Goal: Task Accomplishment & Management: Use online tool/utility

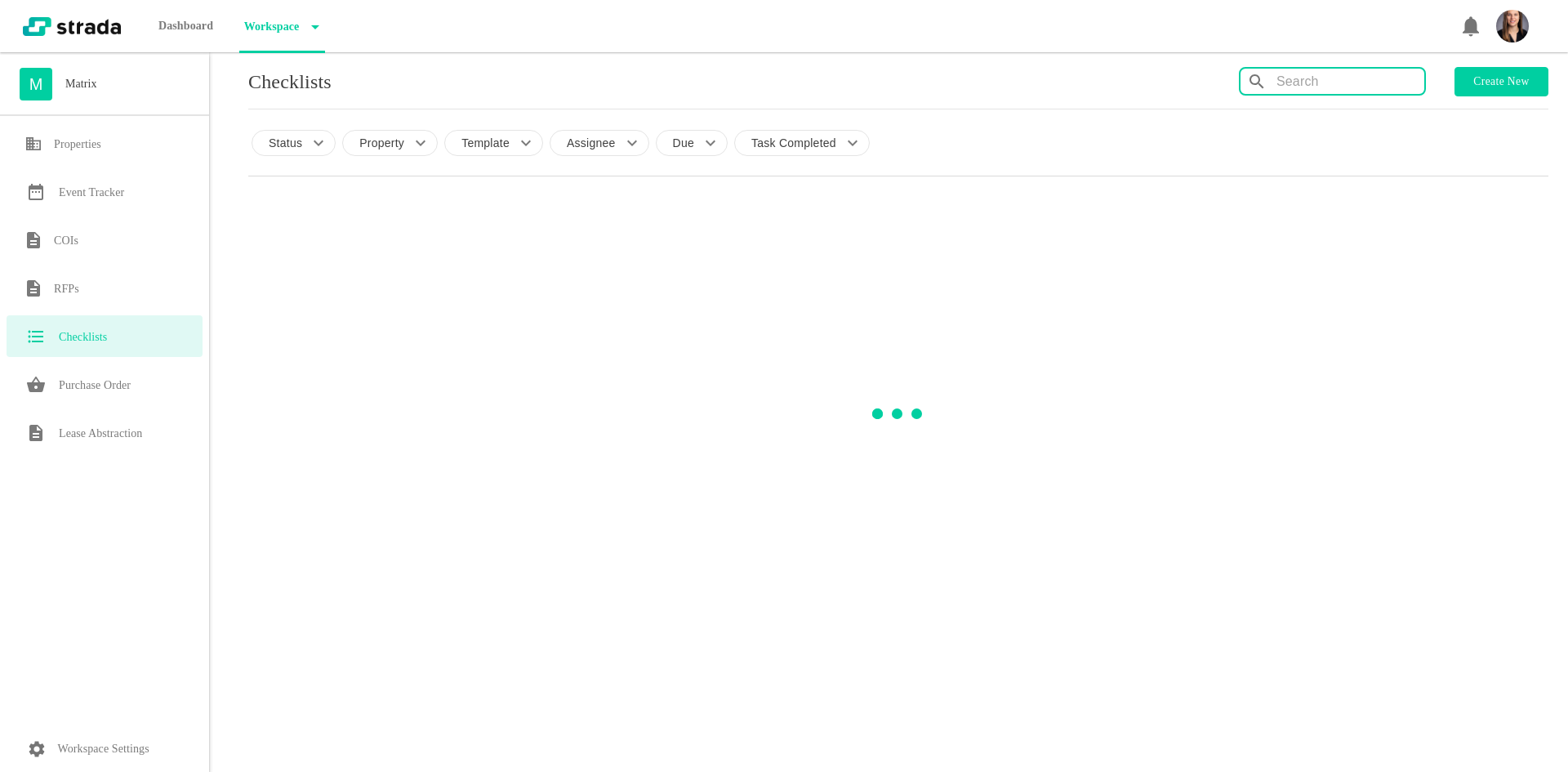
click at [1337, 94] on input "text" at bounding box center [1350, 81] width 148 height 27
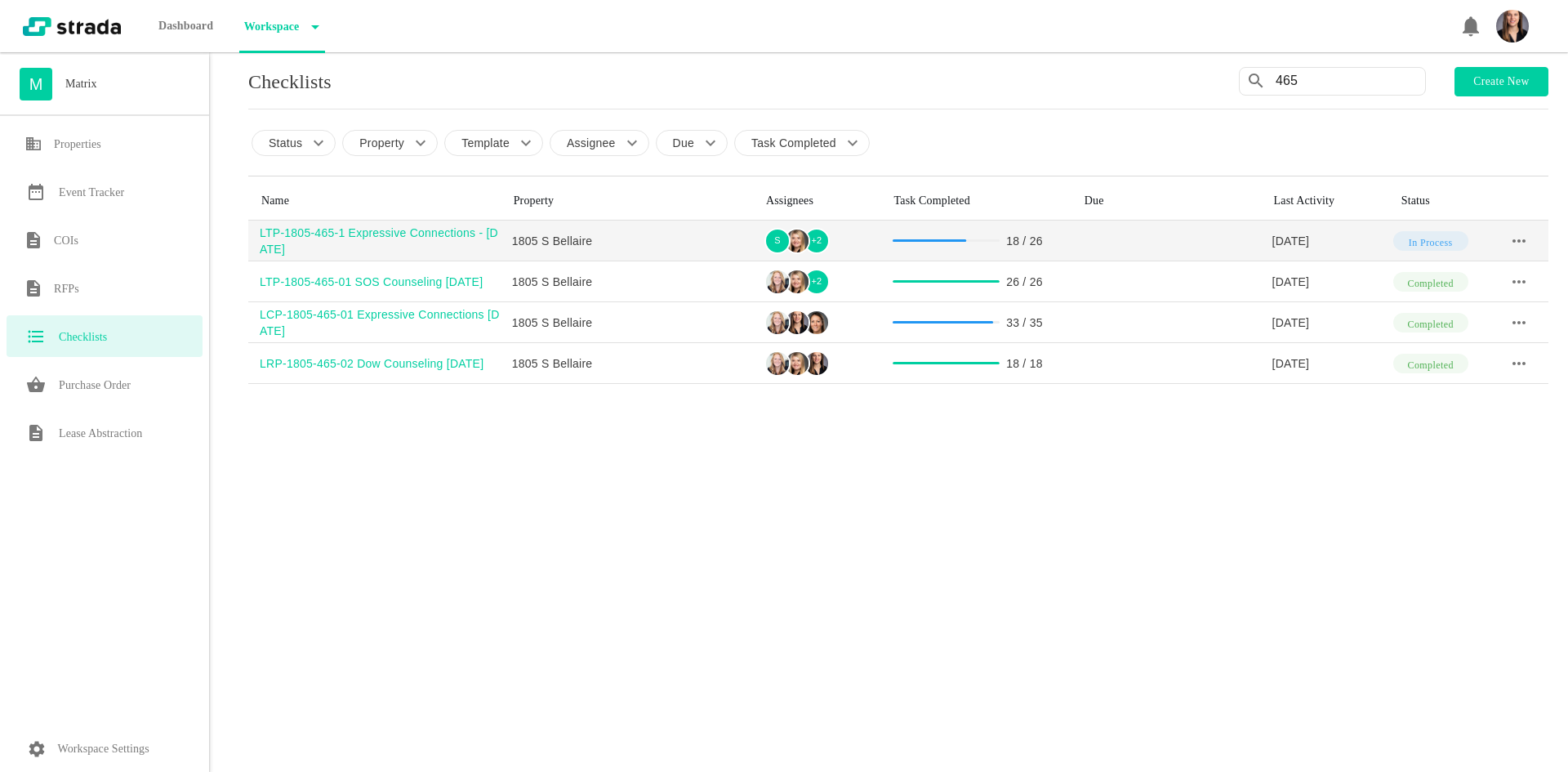
type input "465"
click at [355, 230] on div "LTP-1805-465-1 Expressive Connections - [DATE]" at bounding box center [380, 241] width 241 height 33
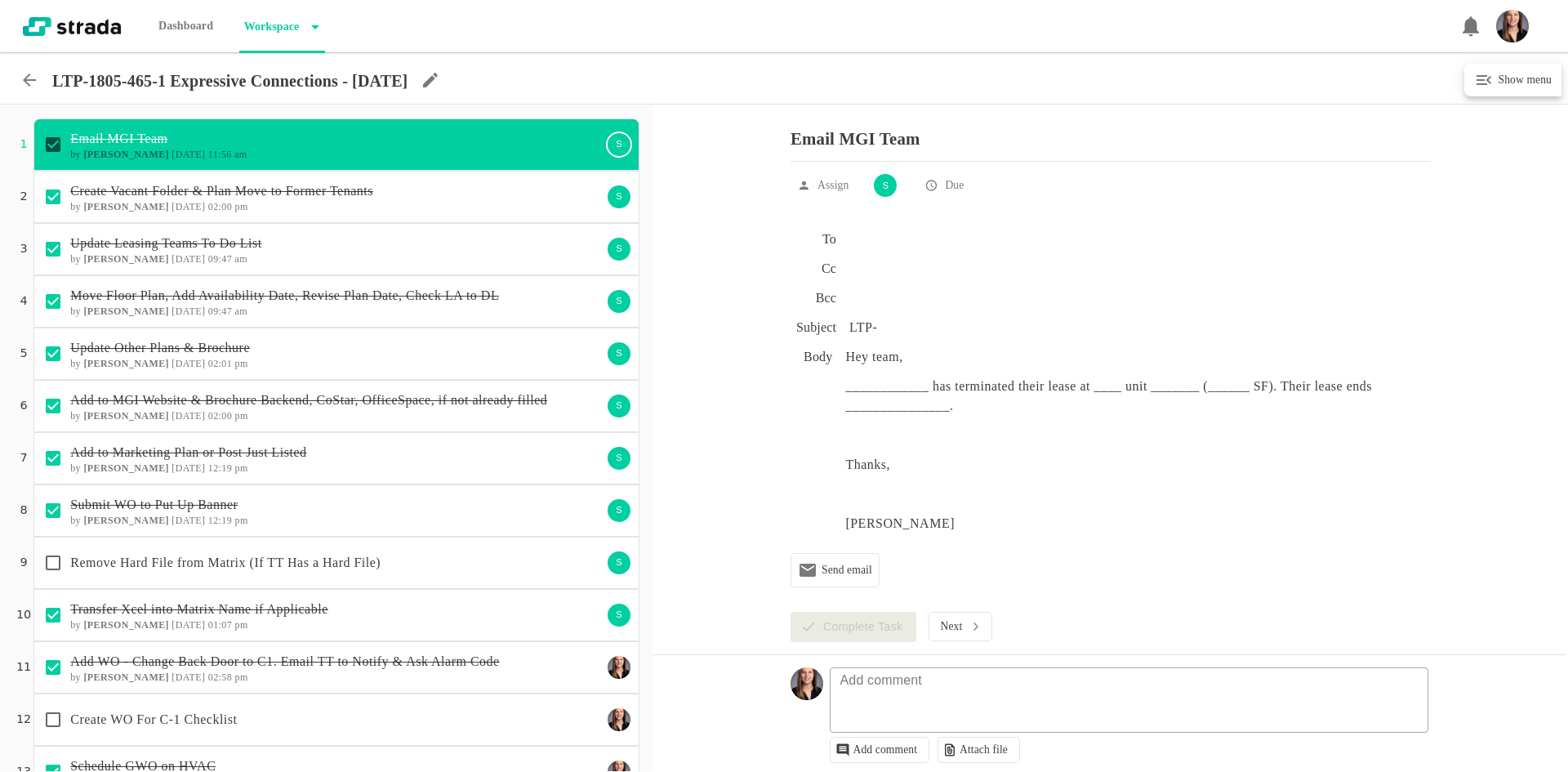
click at [746, 320] on div "To Cc Bcc Subject LTP- Body Hey team, ____________ has terminated their lease a…" at bounding box center [1111, 409] width 914 height 382
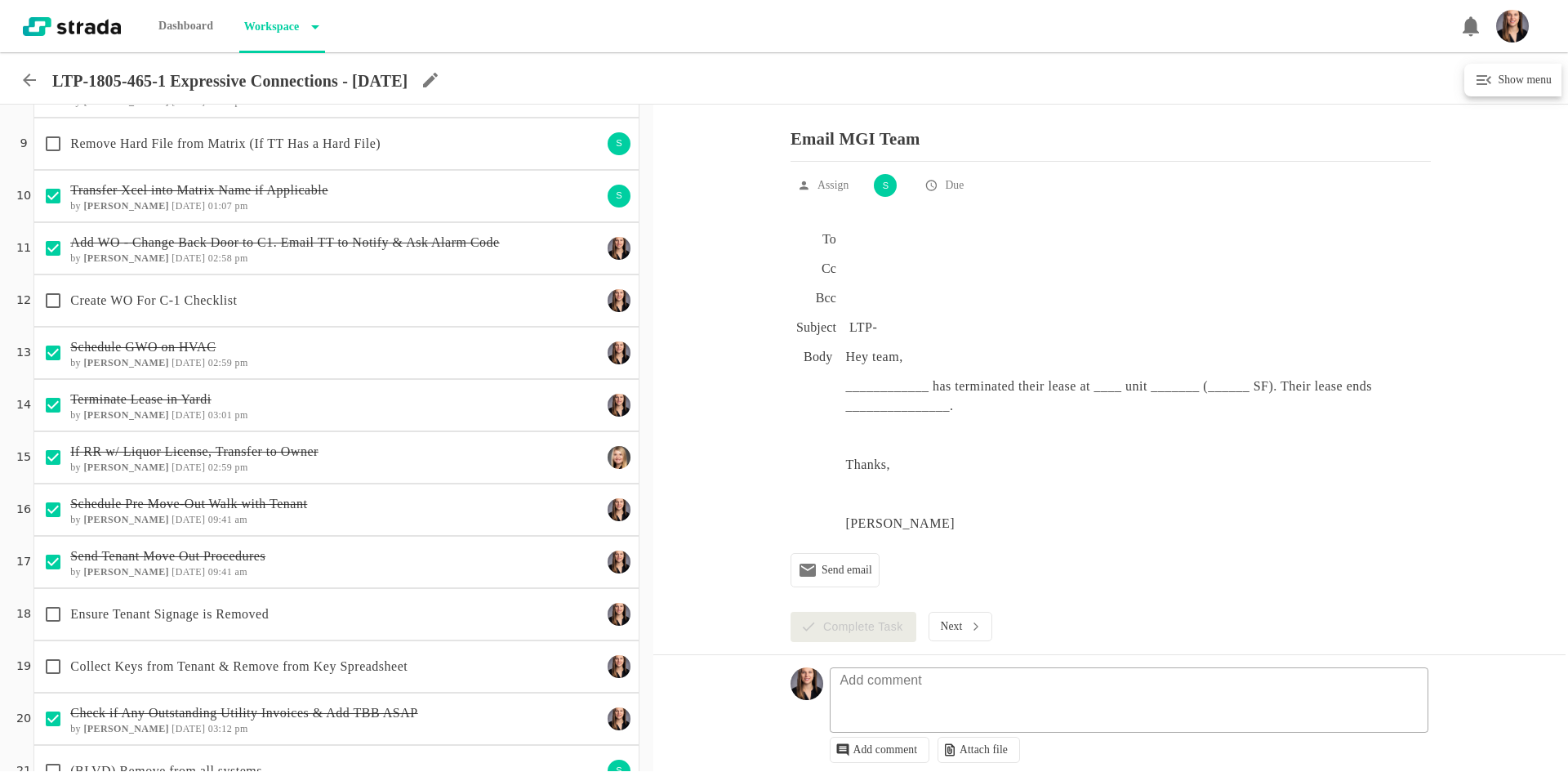
scroll to position [394, 0]
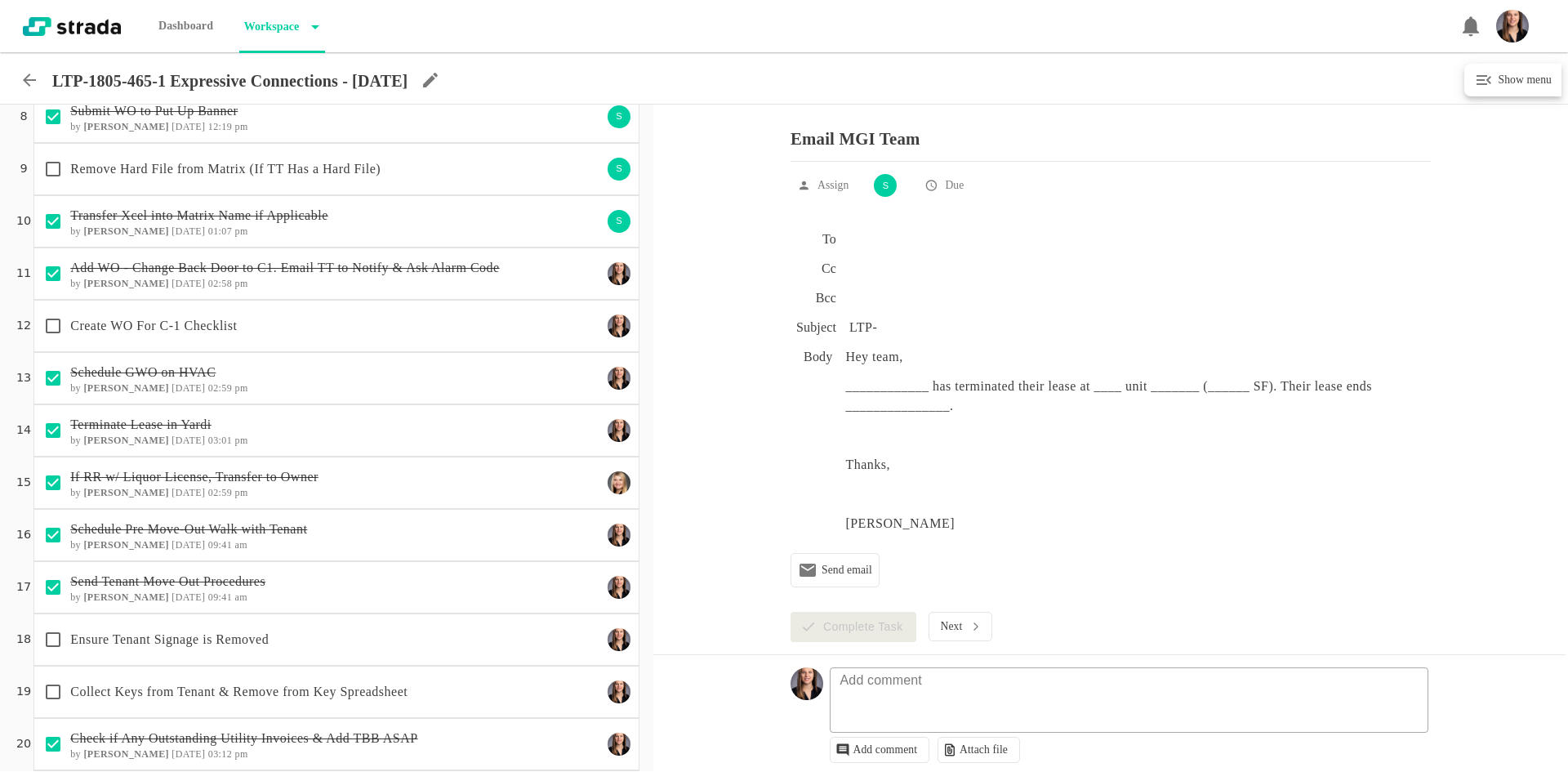
click at [248, 330] on p "Create WO For C-1 Checklist" at bounding box center [336, 326] width 532 height 19
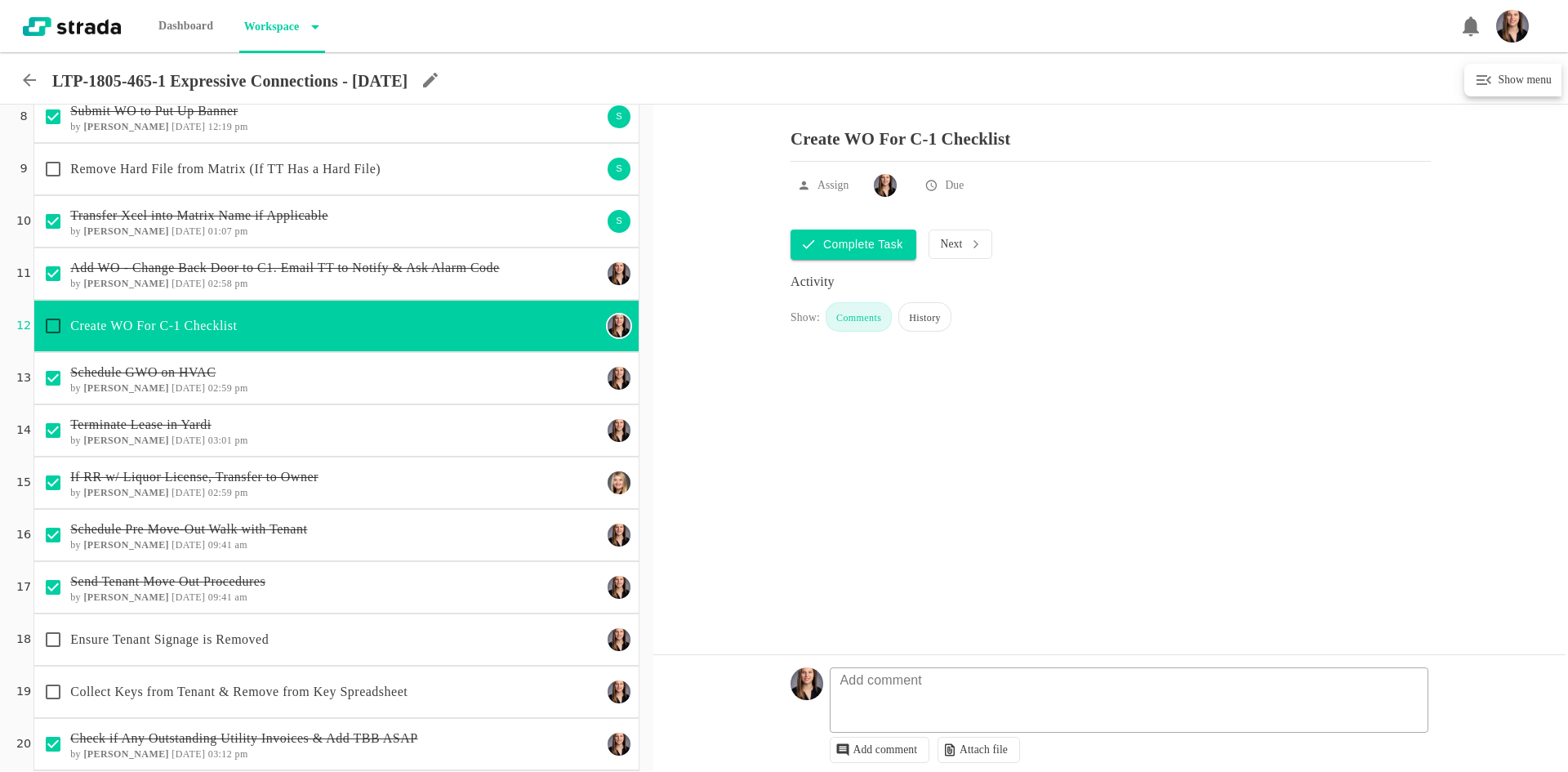
click at [49, 328] on input "checkbox" at bounding box center [53, 327] width 35 height 35
checkbox input "true"
click at [24, 80] on icon at bounding box center [28, 80] width 19 height 19
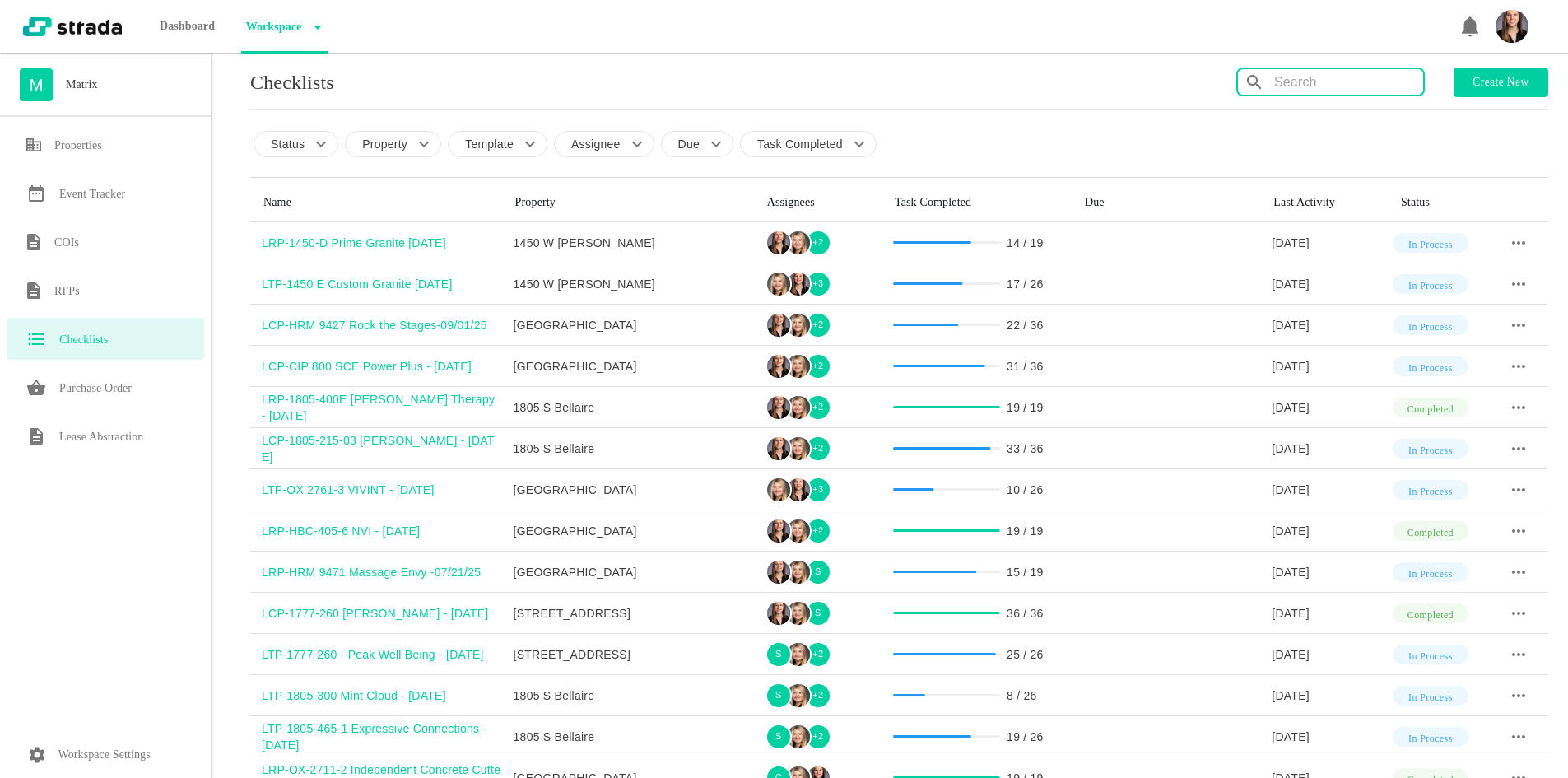
click at [1281, 83] on input "text" at bounding box center [1349, 82] width 149 height 27
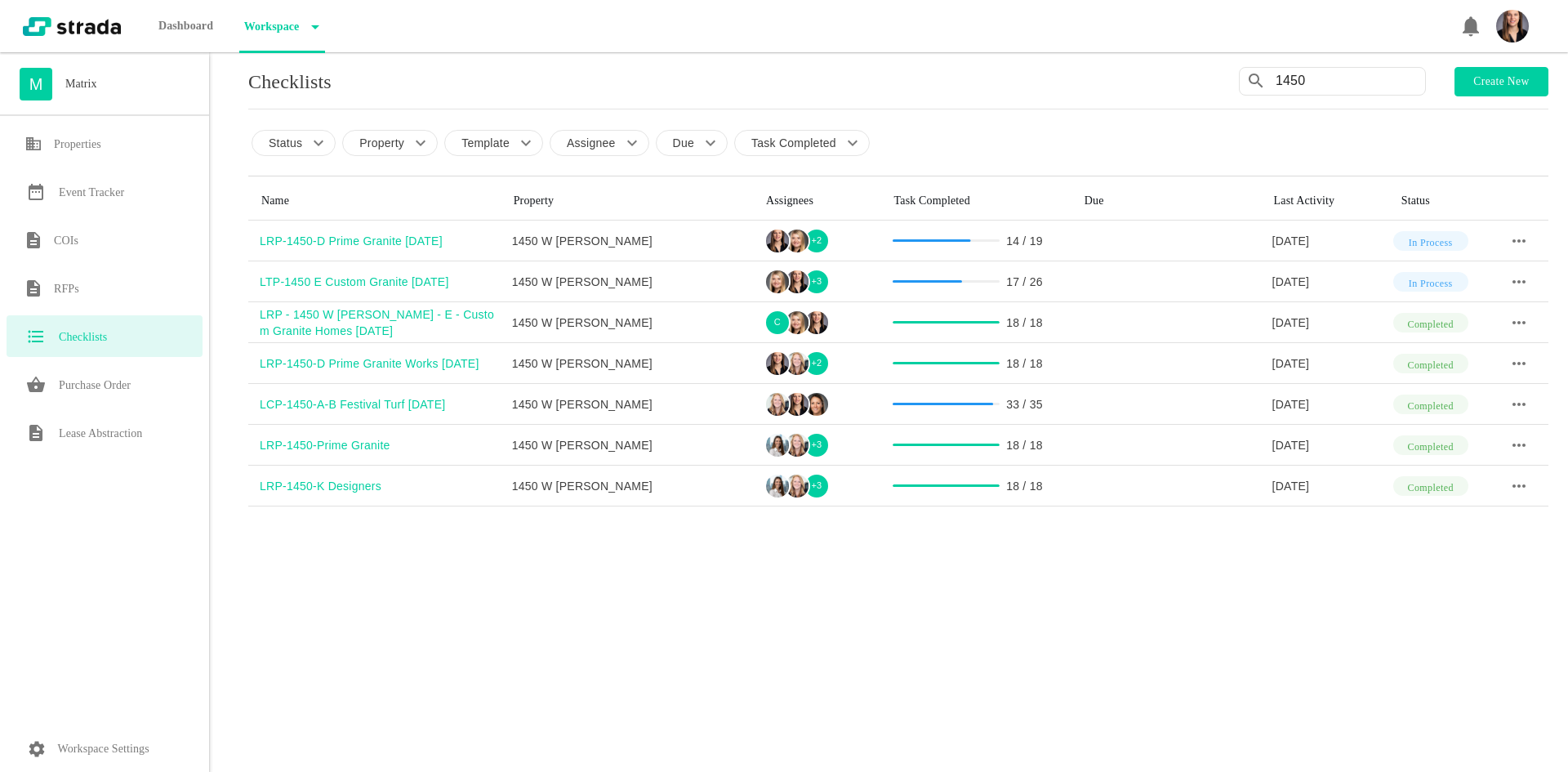
type input "1450"
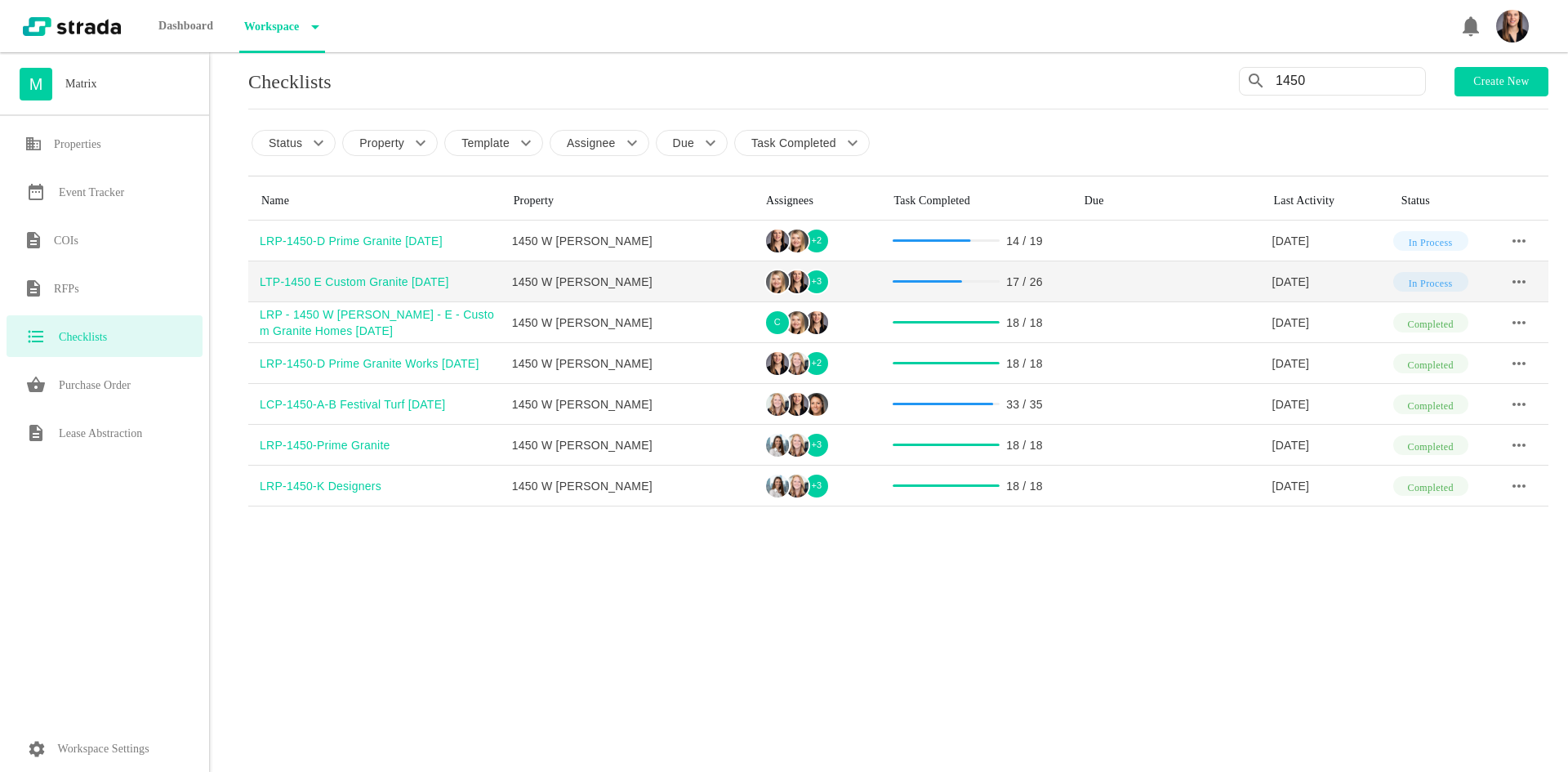
click at [334, 279] on div "LTP-1450 E Custom Granite [DATE]" at bounding box center [380, 282] width 241 height 16
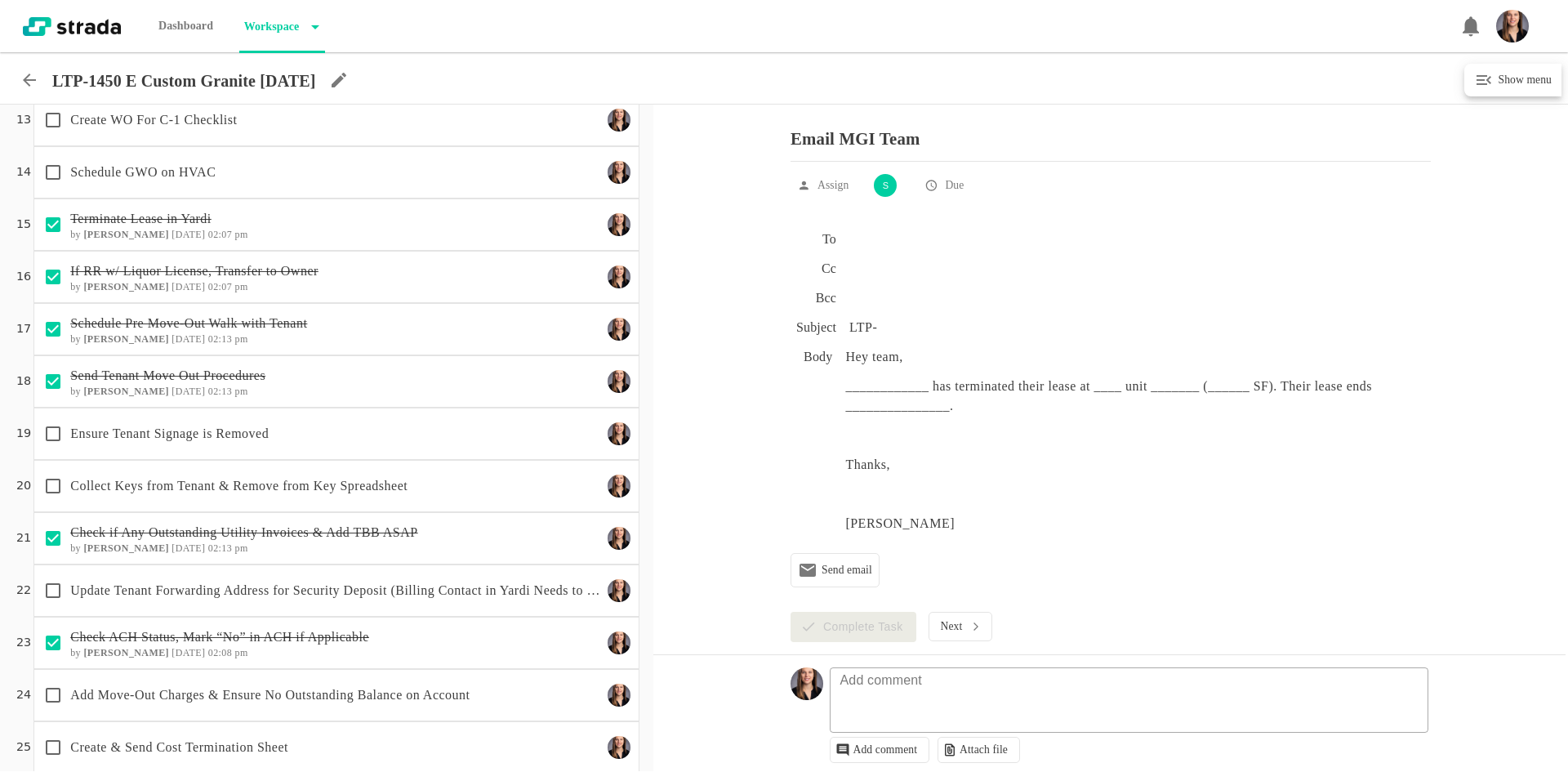
scroll to position [654, 0]
click at [173, 124] on p "Create WO For C-1 Checklist" at bounding box center [336, 118] width 532 height 19
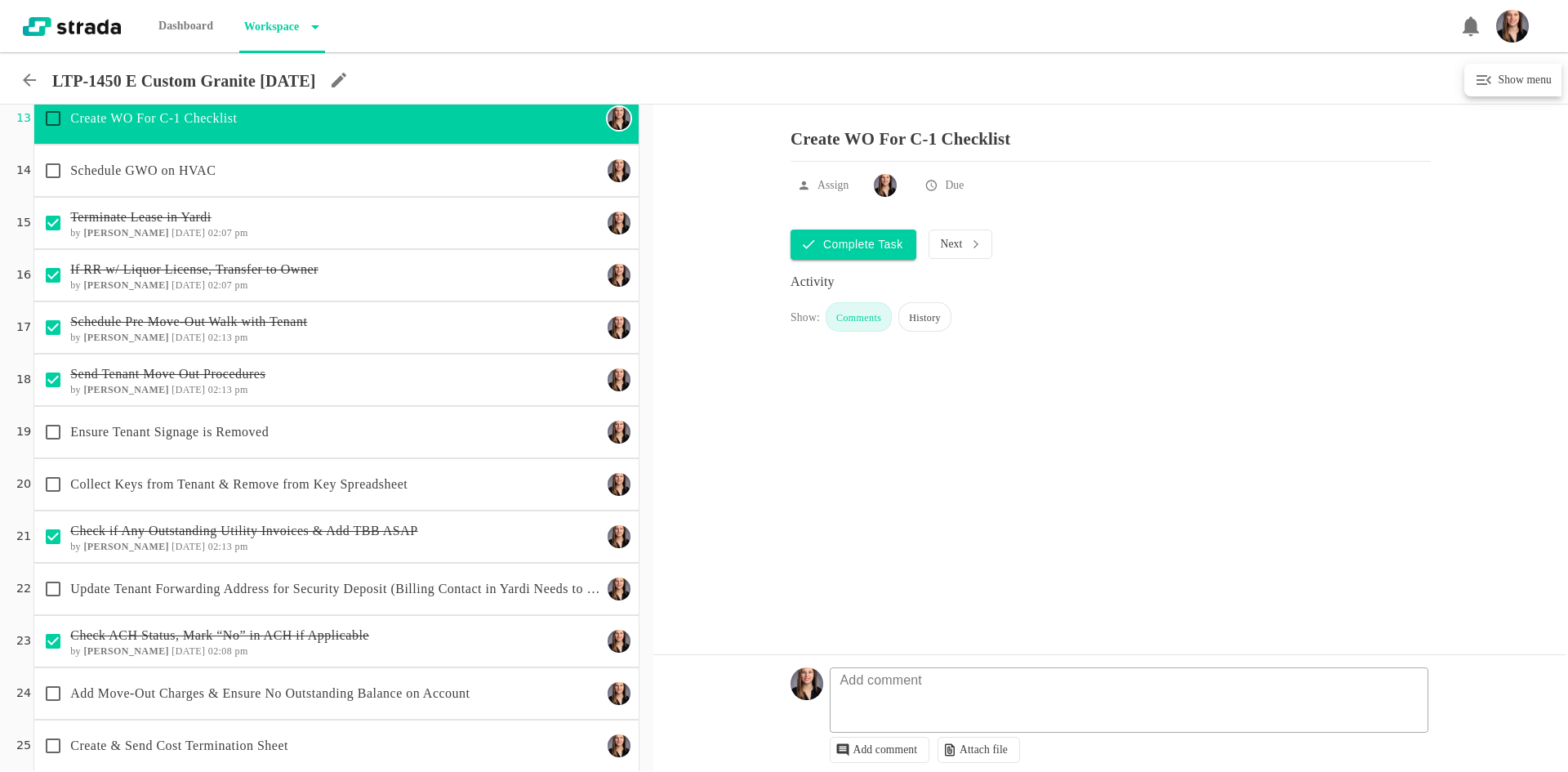
click at [48, 124] on input "checkbox" at bounding box center [53, 119] width 35 height 35
checkbox input "true"
click at [210, 181] on div "Schedule GWO on HVAC" at bounding box center [318, 171] width 566 height 35
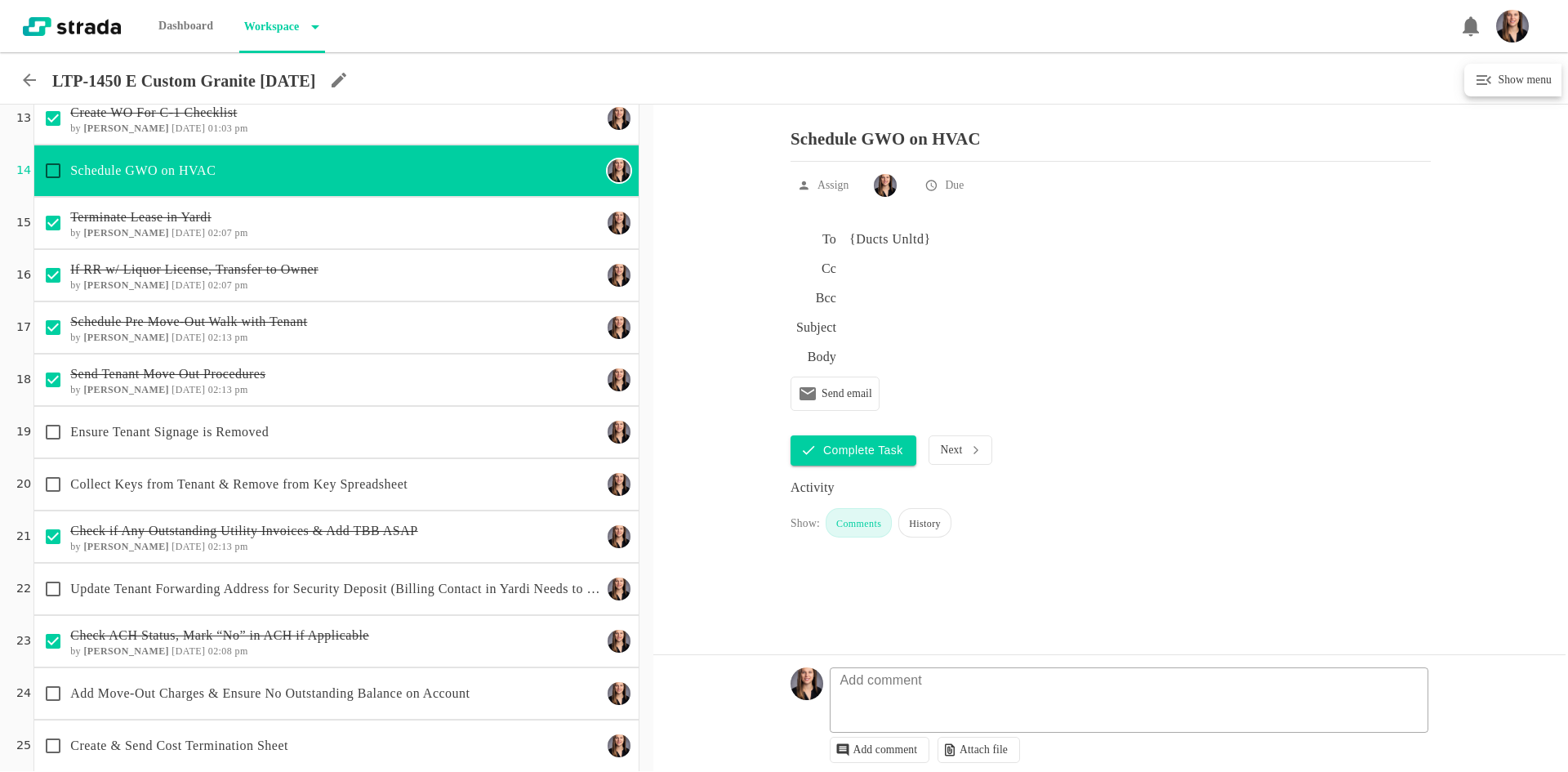
click at [219, 433] on p "Ensure Tenant Signage is Removed" at bounding box center [336, 432] width 532 height 19
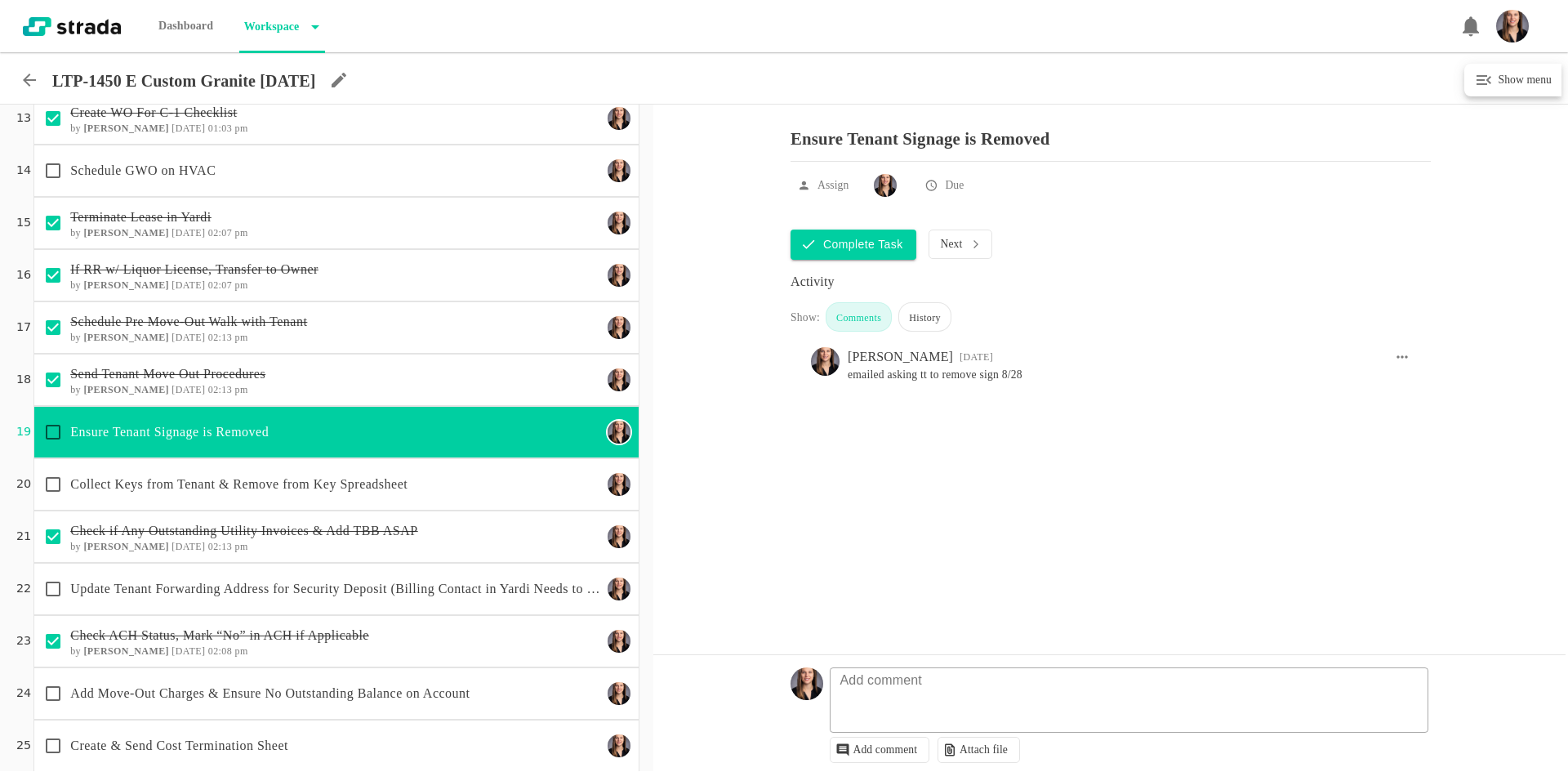
click at [390, 488] on p "Collect Keys from Tenant & Remove from Key Spreadsheet" at bounding box center [336, 484] width 532 height 19
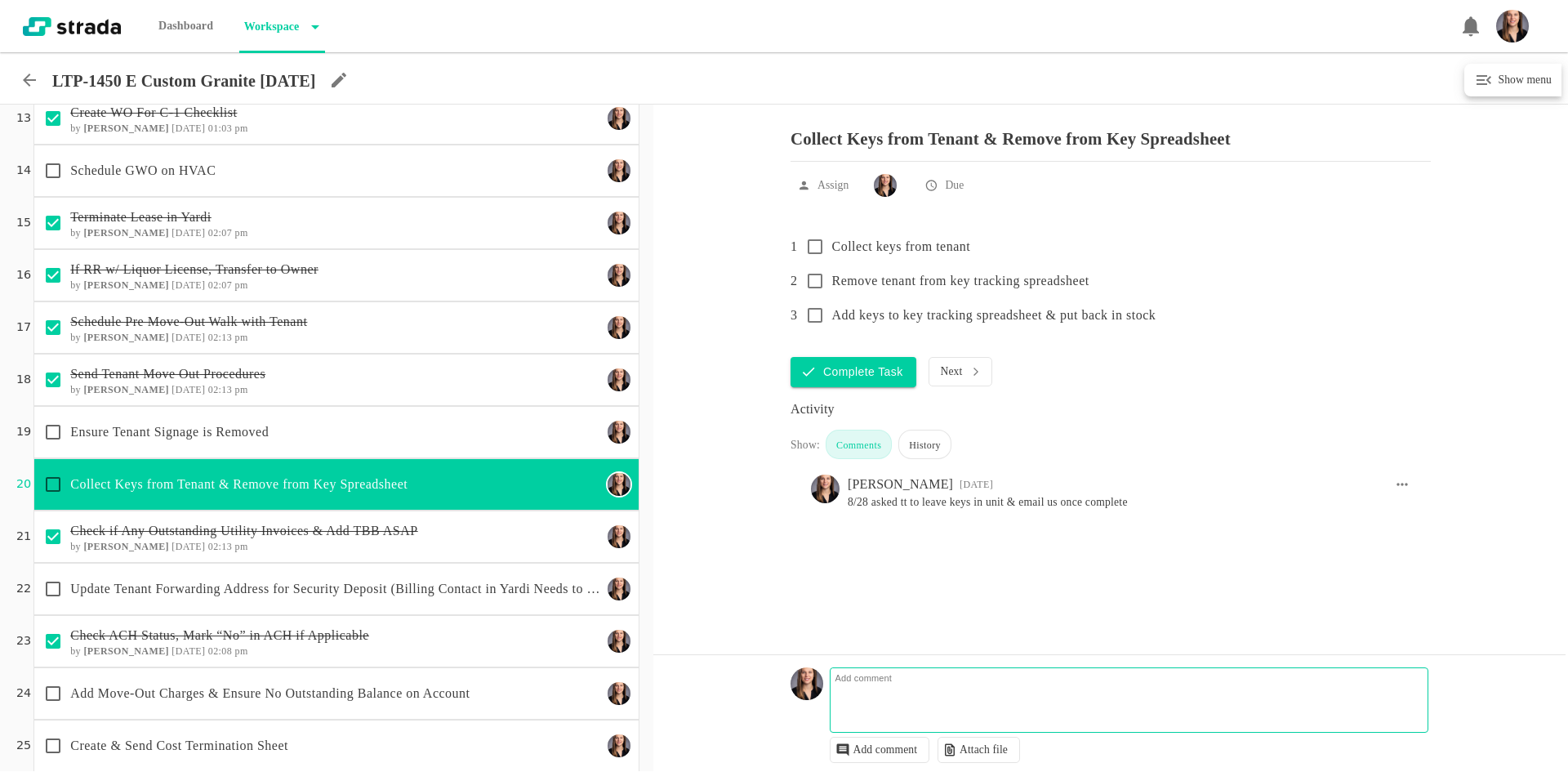
click at [872, 713] on textarea at bounding box center [1132, 709] width 598 height 48
type textarea "i"
type textarea "giving tt until 1 pm [DATE][DATE] to hand over keys"
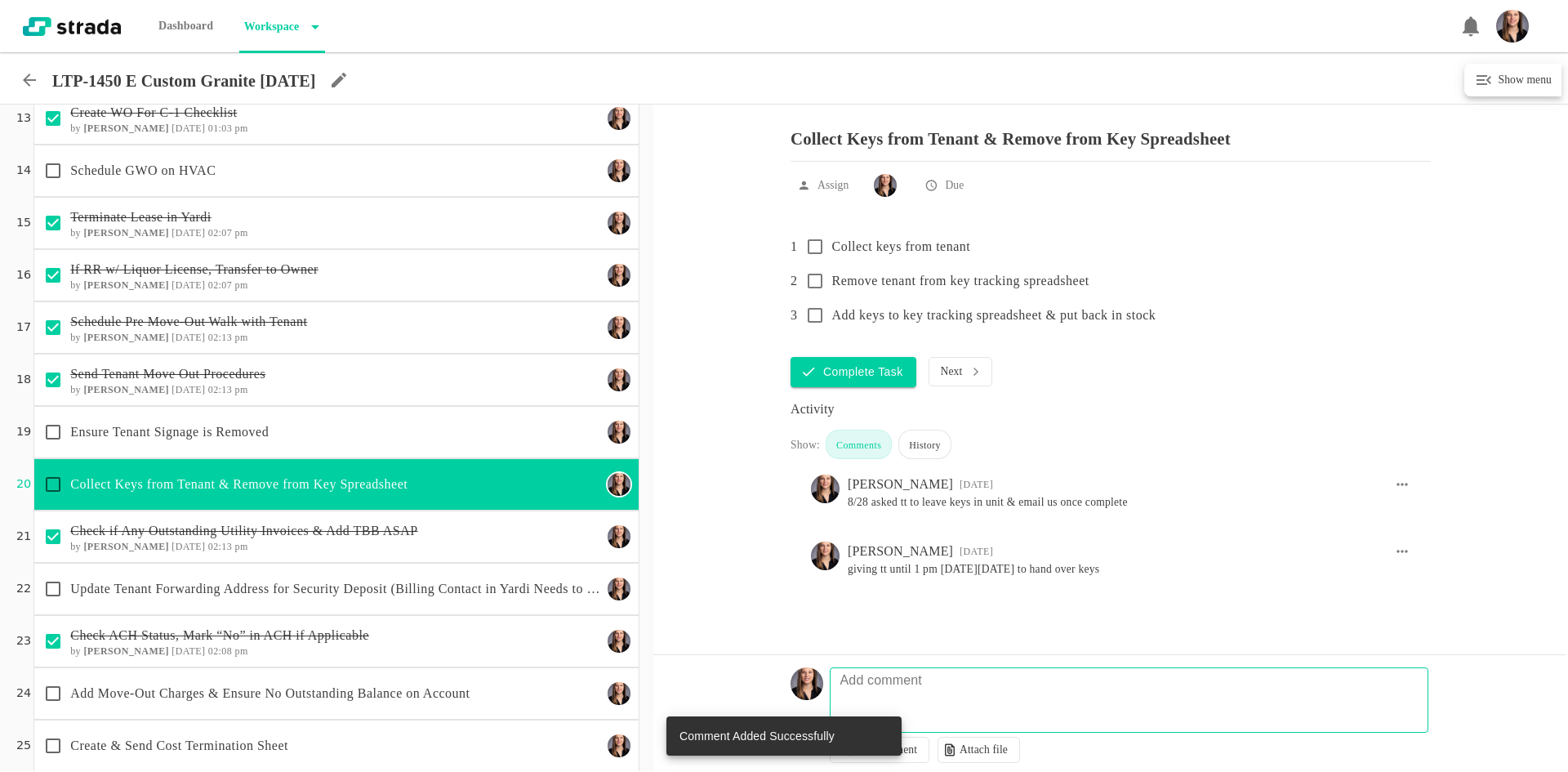
click at [25, 76] on icon at bounding box center [28, 80] width 19 height 19
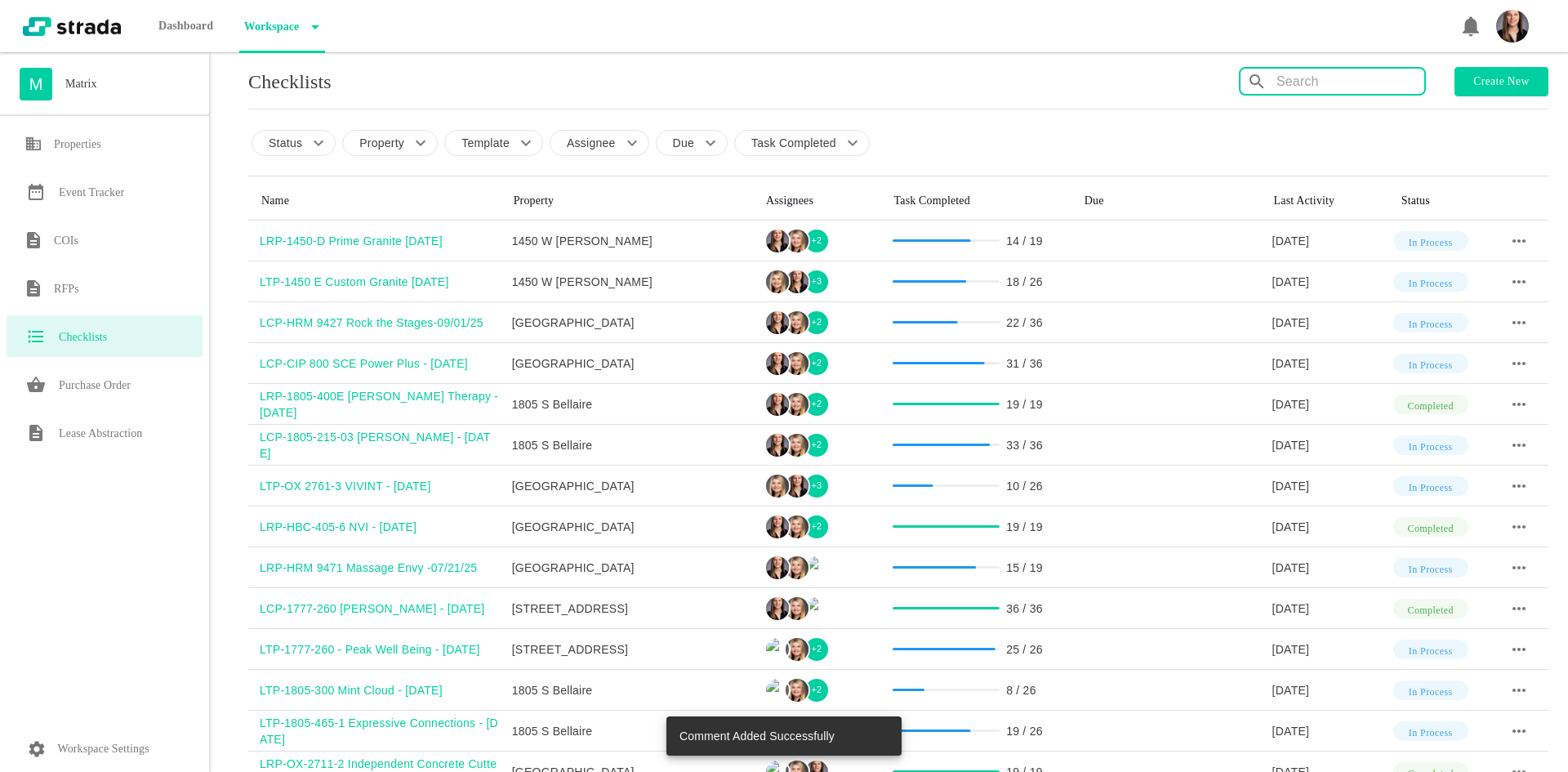
click at [1309, 85] on input "text" at bounding box center [1350, 81] width 148 height 27
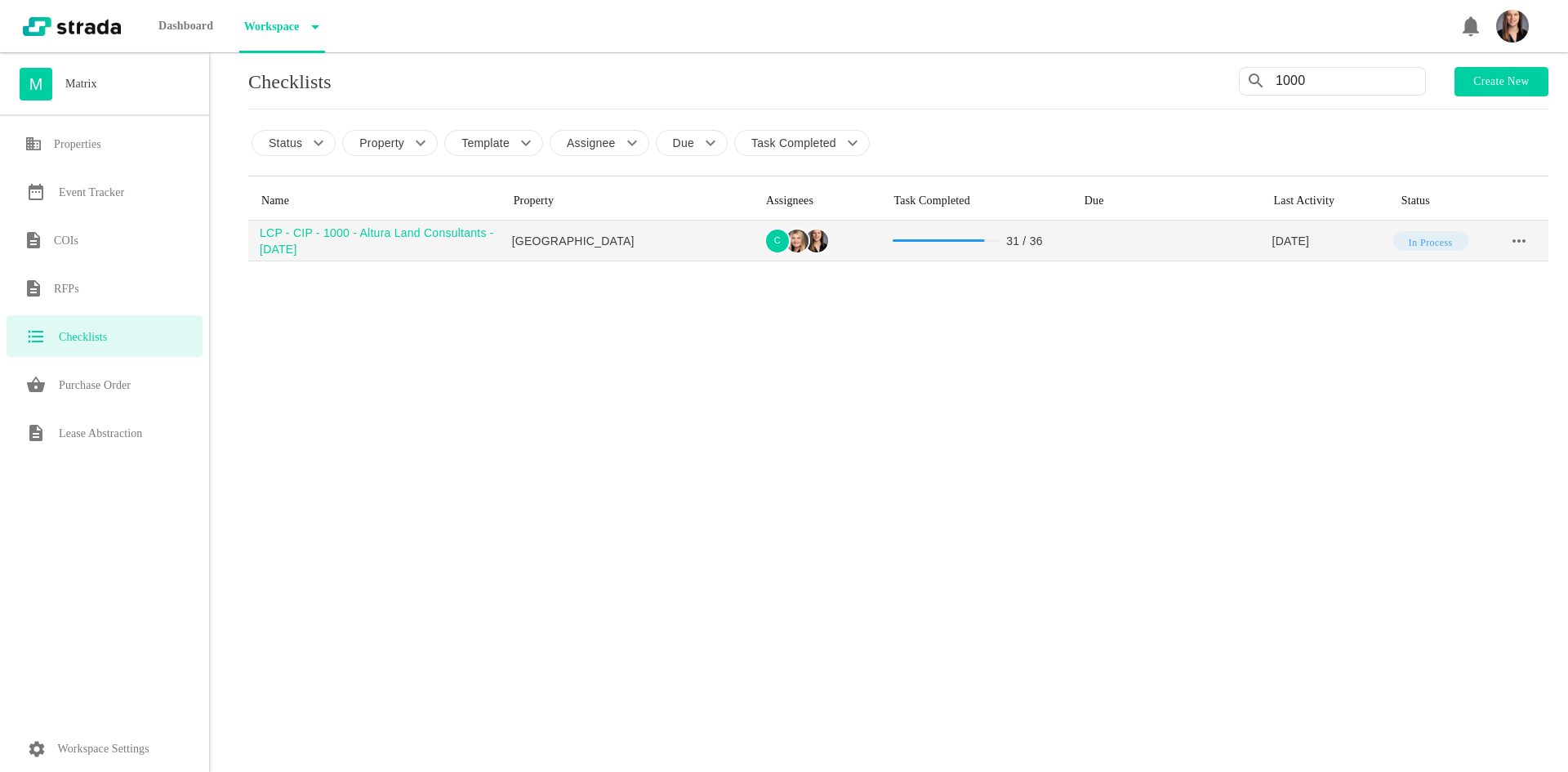
type input "1000"
click at [293, 234] on div "LCP - CIP - 1000 - Altura Land Consultants - [DATE]" at bounding box center [380, 241] width 241 height 33
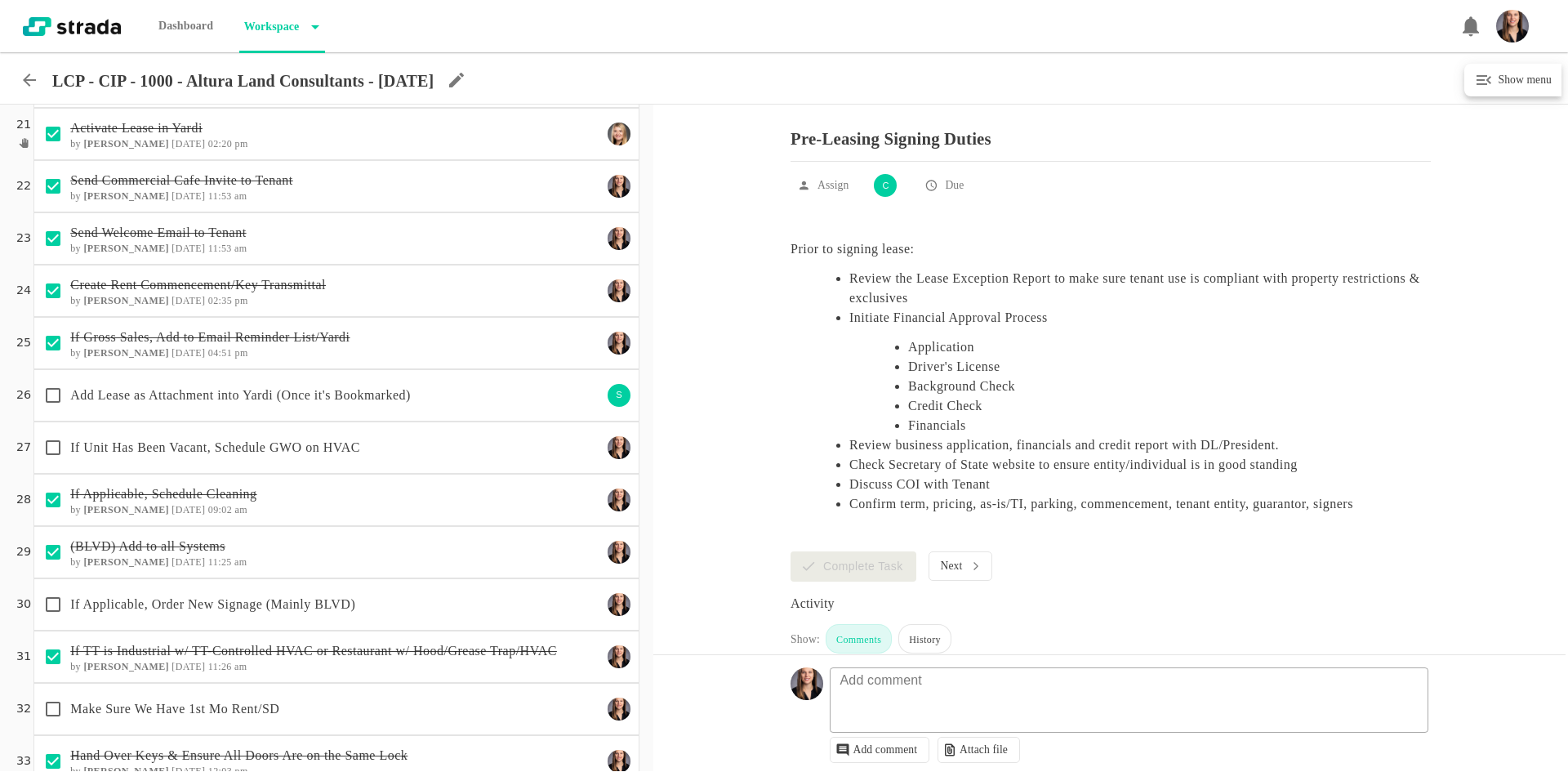
scroll to position [1244, 0]
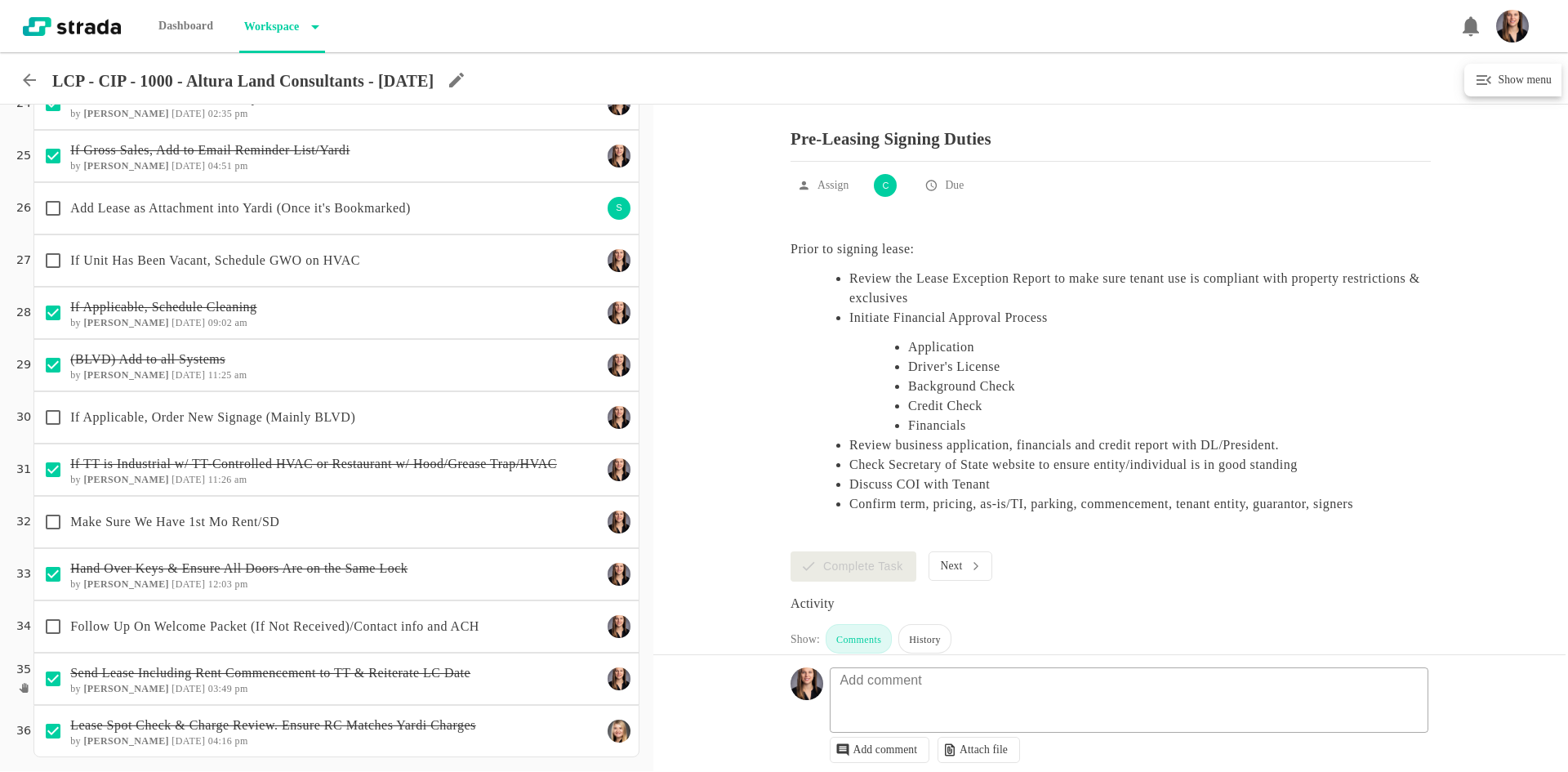
click at [391, 532] on div "Make Sure We Have 1st Mo Rent/SD" at bounding box center [318, 522] width 566 height 35
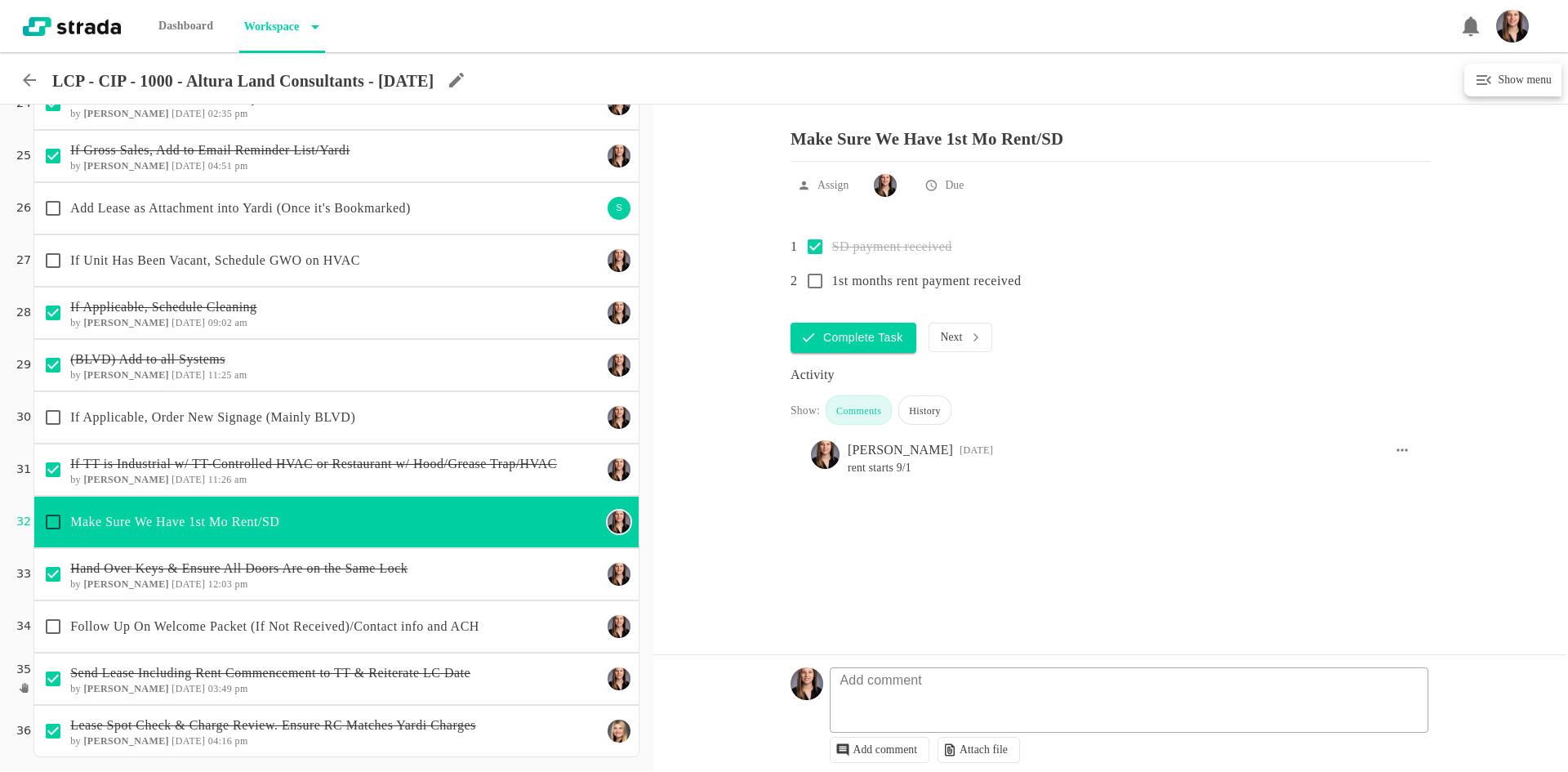
click at [390, 628] on p "Follow Up On Welcome Packet (If Not Received)/Contact info and ACH" at bounding box center [336, 626] width 532 height 19
